Goal: Check status: Check status

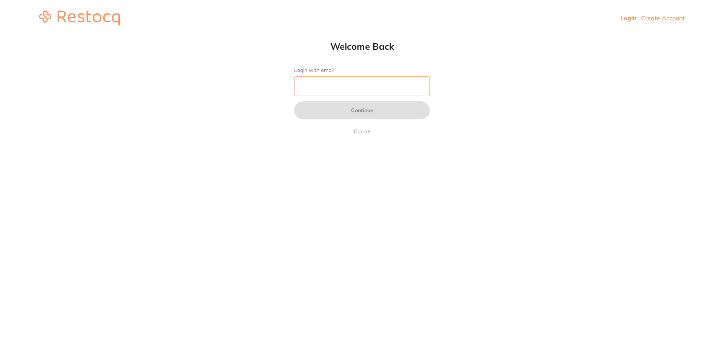
click at [328, 82] on input "Login with email" at bounding box center [362, 87] width 136 height 20
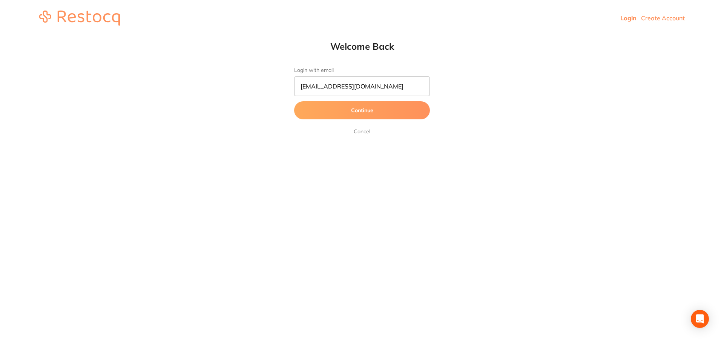
click at [345, 117] on button "Continue" at bounding box center [362, 110] width 136 height 18
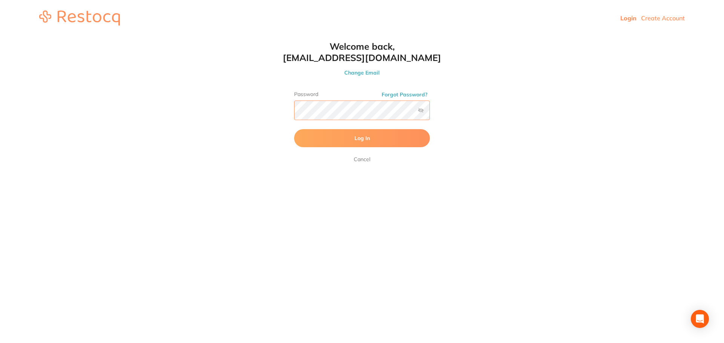
click at [294, 129] on button "Log In" at bounding box center [362, 138] width 136 height 18
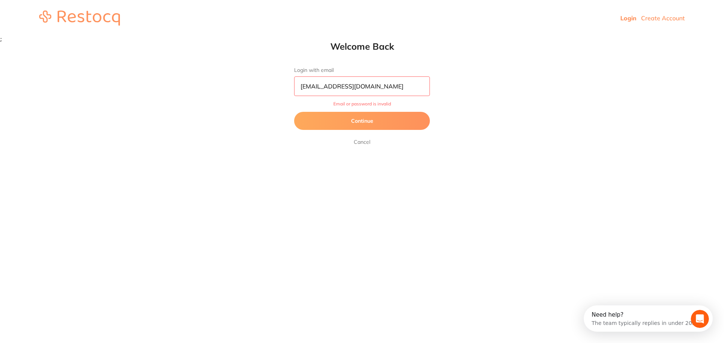
click at [376, 123] on button "Continue" at bounding box center [362, 121] width 136 height 18
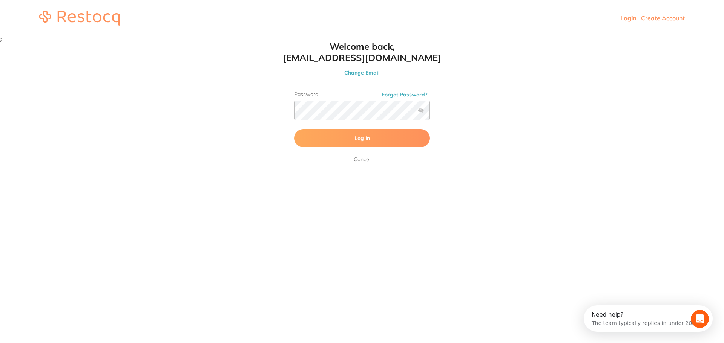
click at [420, 111] on label at bounding box center [421, 110] width 6 height 6
click at [430, 113] on input "checkbox" at bounding box center [430, 113] width 0 height 0
click button "Log In" at bounding box center [362, 138] width 136 height 18
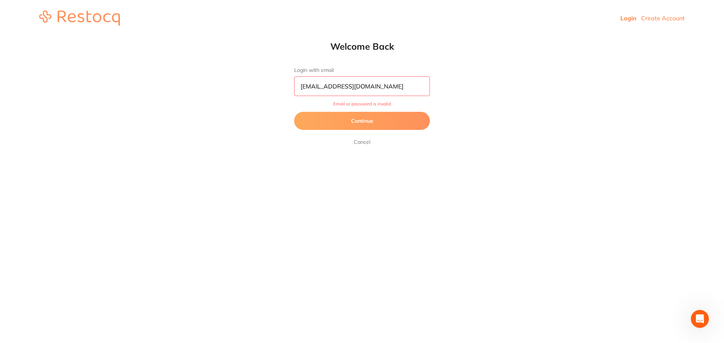
click at [391, 119] on button "Continue" at bounding box center [362, 121] width 136 height 18
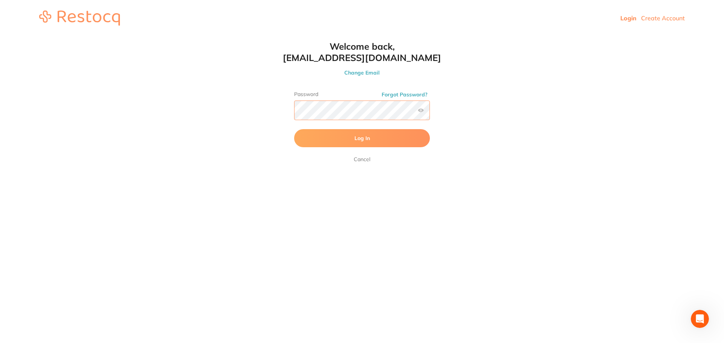
click button "Log In" at bounding box center [362, 138] width 136 height 18
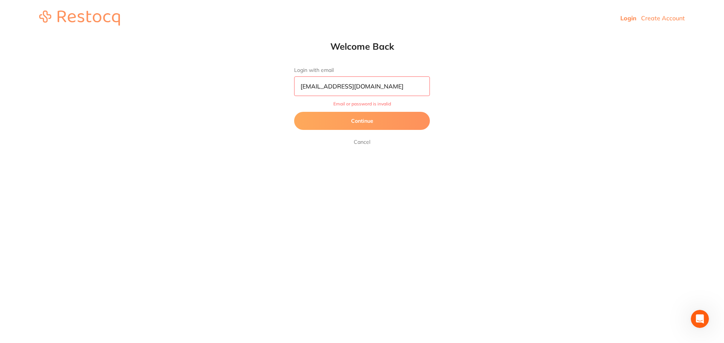
click at [315, 87] on input "[EMAIL_ADDRESS][DOMAIN_NAME]" at bounding box center [362, 87] width 136 height 20
type input "[EMAIL_ADDRESS][DOMAIN_NAME]"
click at [323, 114] on button "Continue" at bounding box center [362, 121] width 136 height 18
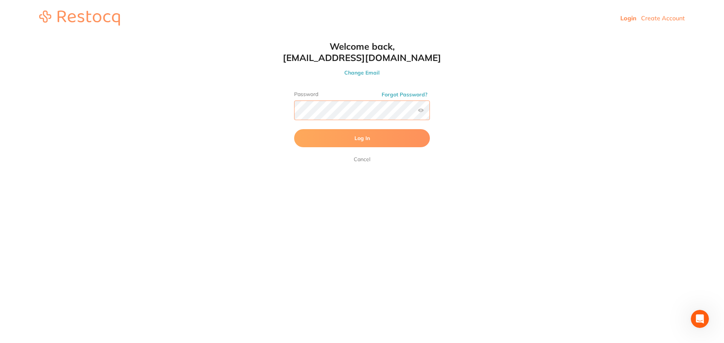
click at [294, 129] on button "Log In" at bounding box center [362, 138] width 136 height 18
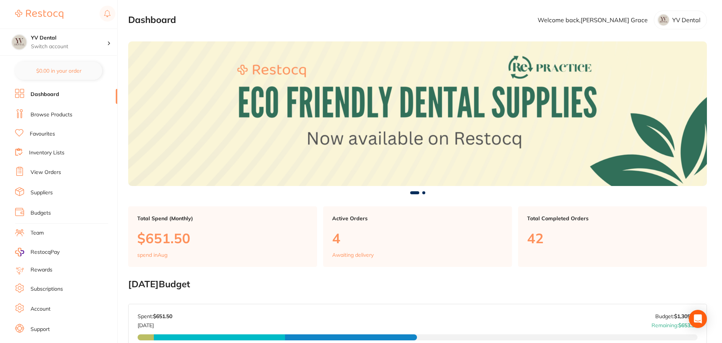
click at [48, 94] on link "Dashboard" at bounding box center [45, 95] width 29 height 8
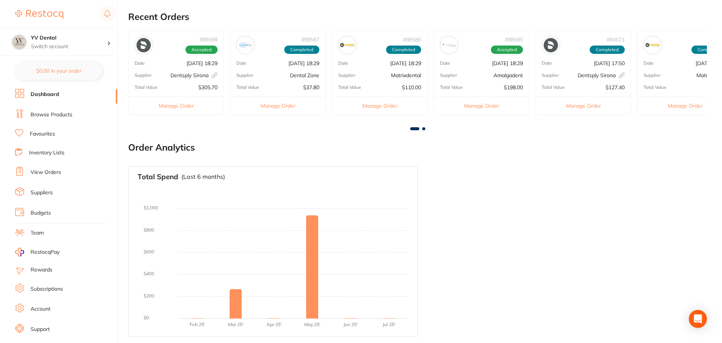
scroll to position [223, 0]
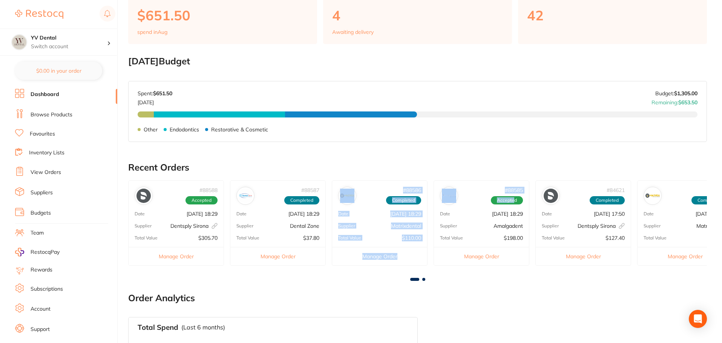
drag, startPoint x: 515, startPoint y: 200, endPoint x: 331, endPoint y: 184, distance: 184.2
click at [331, 184] on div "# 88588 Accepted Date [DATE] 18:29 Supplier Dentsply [GEOGRAPHIC_DATA] This ord…" at bounding box center [417, 230] width 579 height 98
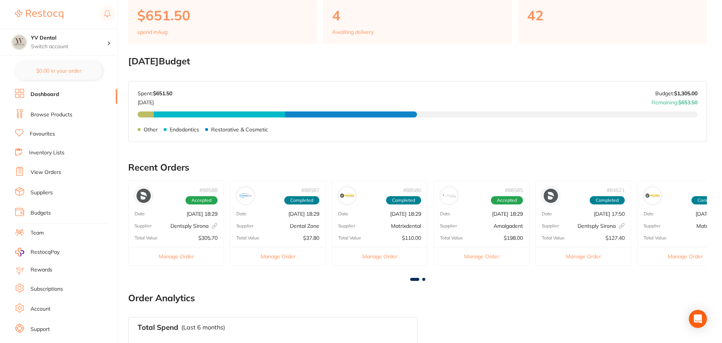
click at [341, 163] on h2 "Recent Orders" at bounding box center [417, 167] width 579 height 11
click at [51, 173] on link "View Orders" at bounding box center [46, 173] width 31 height 8
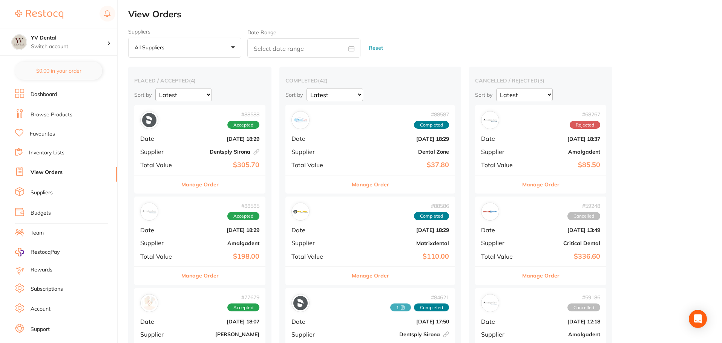
click at [205, 185] on button "Manage Order" at bounding box center [199, 185] width 37 height 18
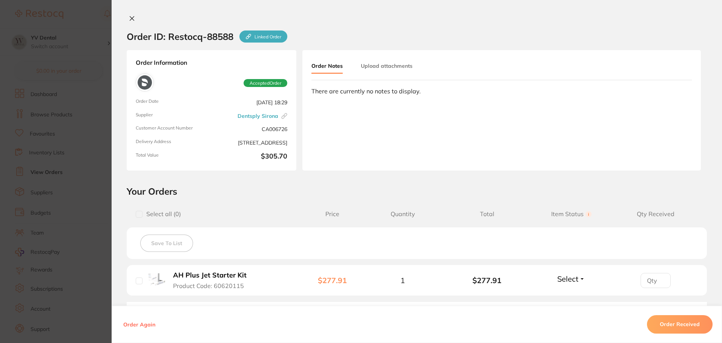
click at [130, 17] on icon at bounding box center [132, 18] width 6 height 6
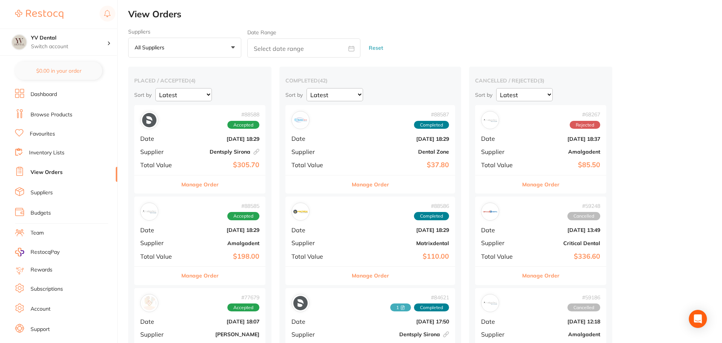
click at [196, 277] on button "Manage Order" at bounding box center [199, 276] width 37 height 18
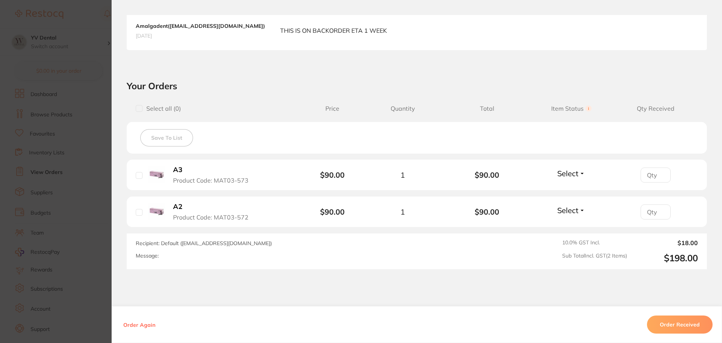
scroll to position [237, 0]
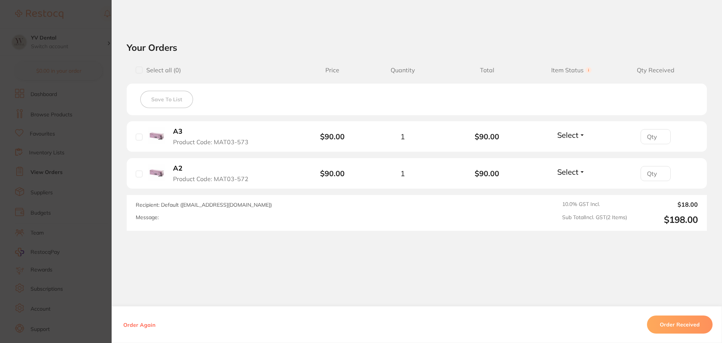
click at [136, 136] on input "checkbox" at bounding box center [139, 137] width 7 height 7
checkbox input "true"
click at [131, 174] on li "A2 Product Code: MAT03-572 $90.00 1 $90.00 Select Received Back Order" at bounding box center [417, 173] width 580 height 31
click at [138, 175] on input "checkbox" at bounding box center [139, 174] width 7 height 7
checkbox input "true"
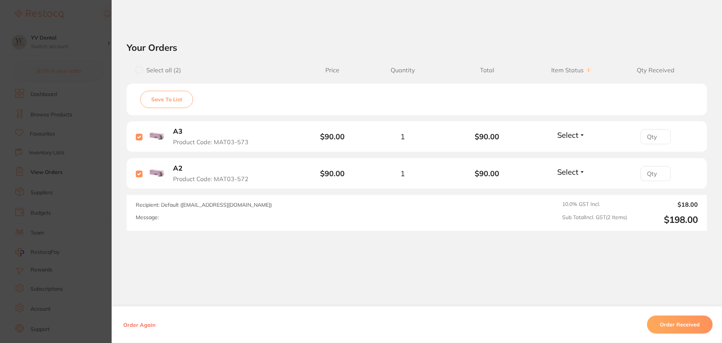
click at [669, 324] on button "Order Received" at bounding box center [680, 325] width 66 height 18
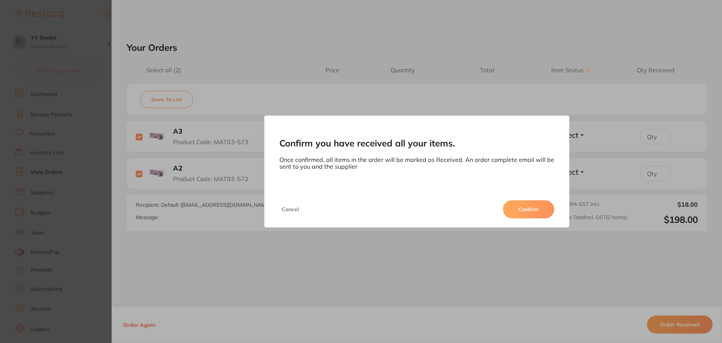
click at [540, 211] on button "Confirm" at bounding box center [528, 210] width 51 height 18
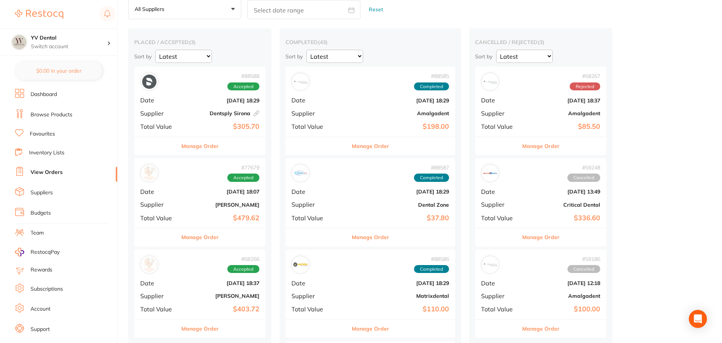
scroll to position [151, 0]
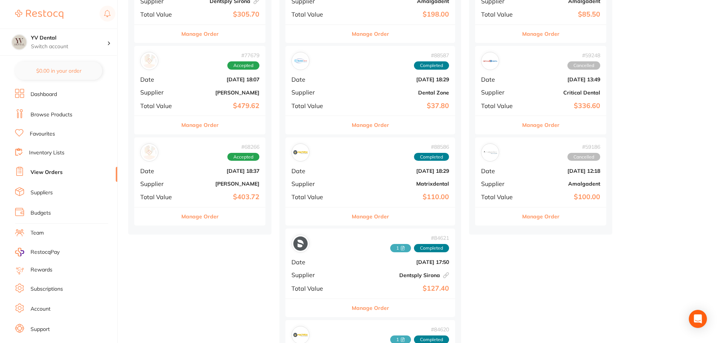
click at [200, 127] on button "Manage Order" at bounding box center [199, 125] width 37 height 18
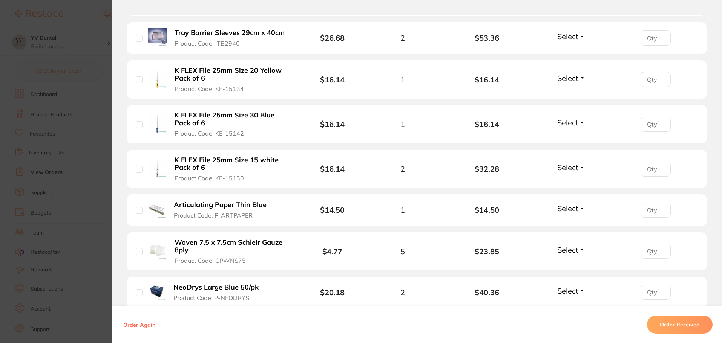
scroll to position [452, 0]
